Goal: Task Accomplishment & Management: Manage account settings

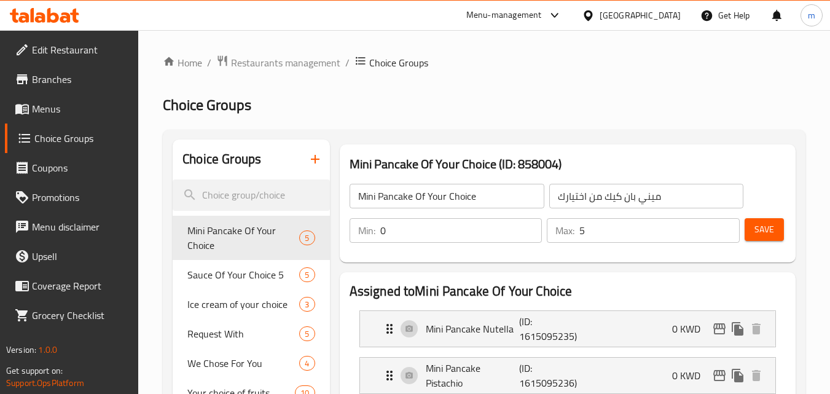
click at [49, 21] on icon at bounding box center [53, 15] width 12 height 15
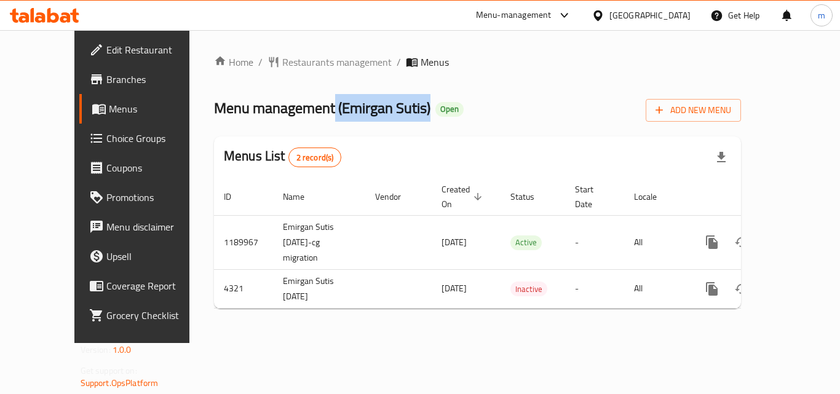
drag, startPoint x: 286, startPoint y: 111, endPoint x: 384, endPoint y: 118, distance: 97.4
click at [384, 118] on span "Menu management ( Emirgan Sutis )" at bounding box center [322, 108] width 216 height 28
copy span "( Emirgan Sutis )"
click at [680, 17] on div "[GEOGRAPHIC_DATA]" at bounding box center [649, 16] width 81 height 14
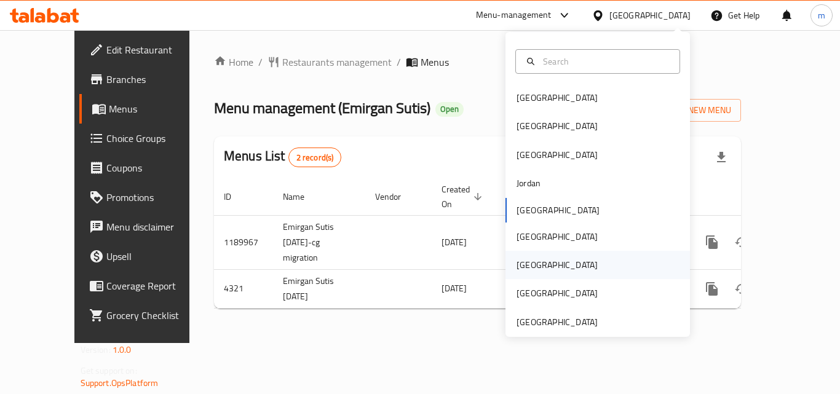
click at [516, 272] on div "Qatar" at bounding box center [556, 265] width 81 height 14
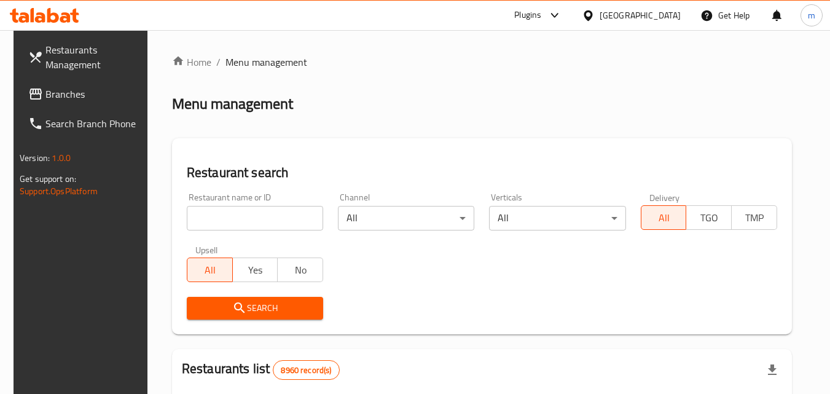
drag, startPoint x: 91, startPoint y: 97, endPoint x: 53, endPoint y: 101, distance: 38.4
click at [91, 97] on span "Branches" at bounding box center [93, 94] width 97 height 15
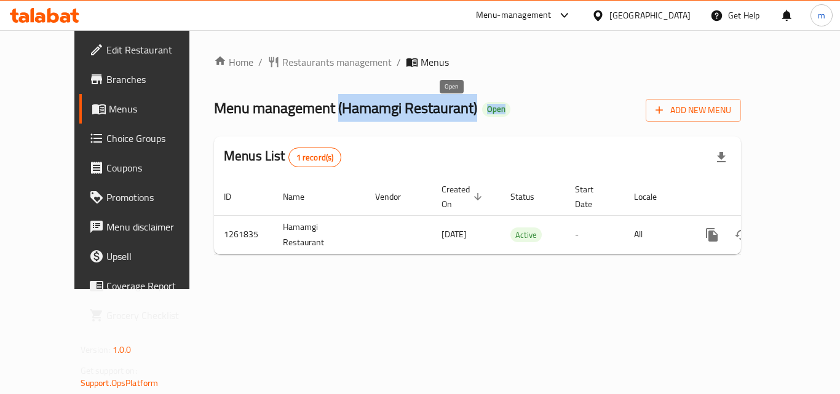
drag, startPoint x: 302, startPoint y: 104, endPoint x: 465, endPoint y: 107, distance: 163.5
click at [465, 107] on h2 "Menu management ( Hamamgi Restaurant ) Open" at bounding box center [362, 108] width 296 height 20
copy h2 "( Hamamgi Restaurant ) Open"
